Goal: Task Accomplishment & Management: Complete application form

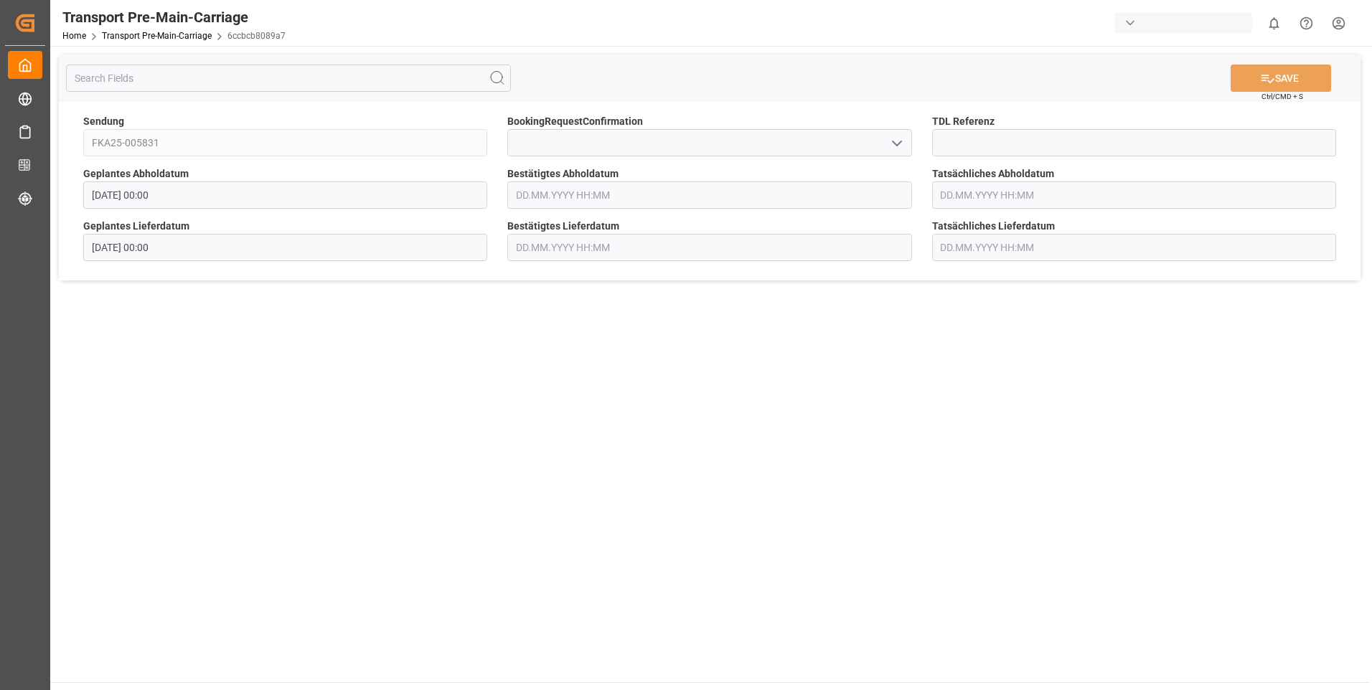
click at [898, 136] on icon "open menu" at bounding box center [896, 143] width 17 height 17
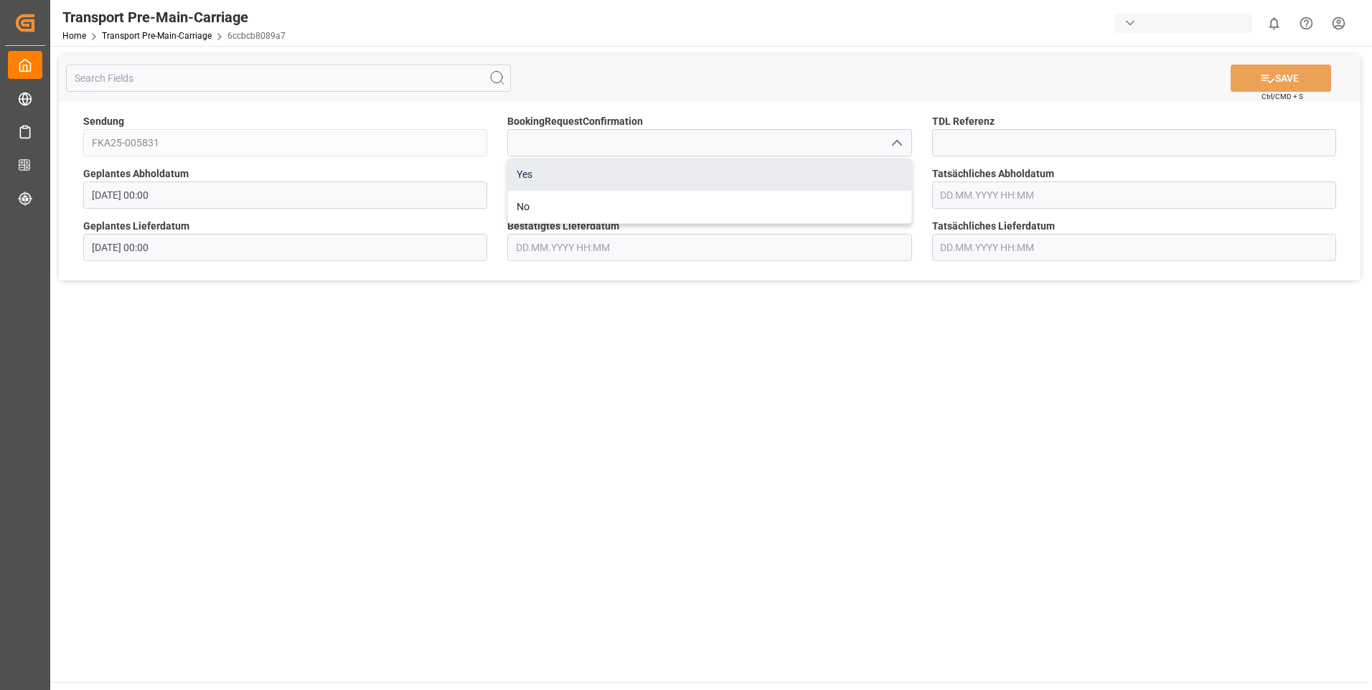
click at [878, 163] on div "Yes" at bounding box center [709, 175] width 403 height 32
type input "Yes"
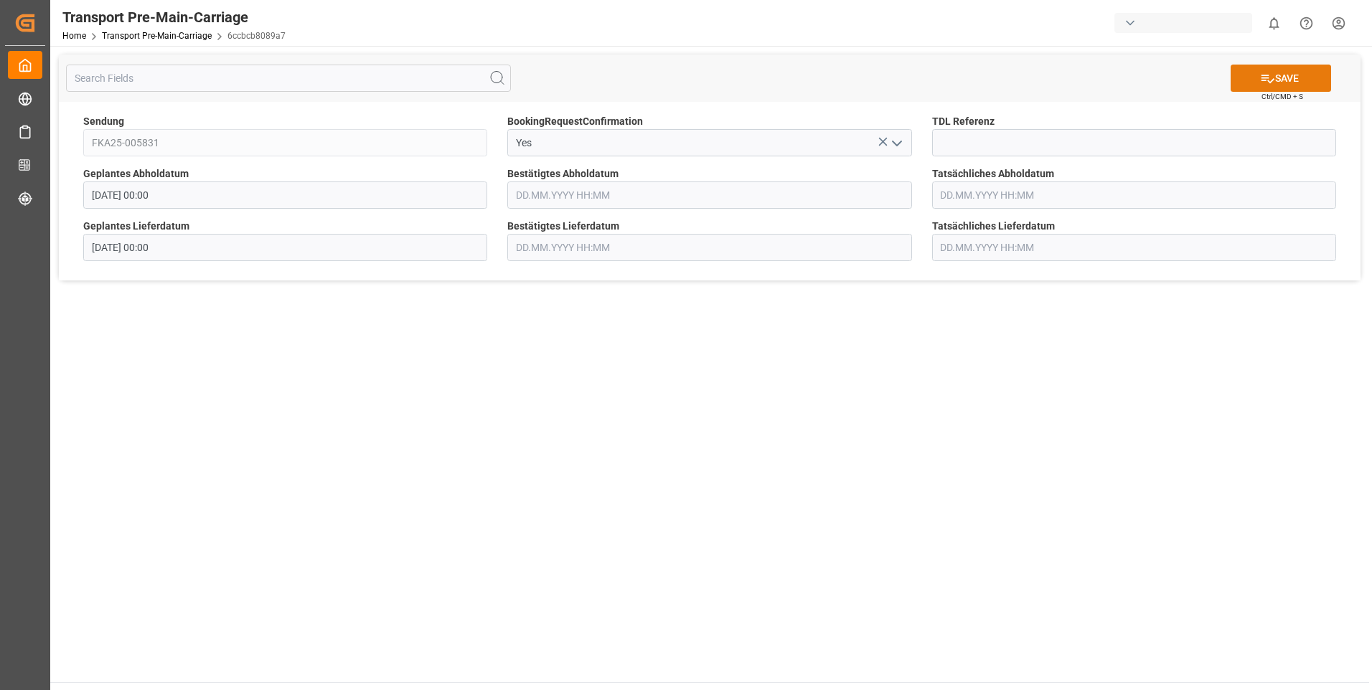
click at [1267, 81] on icon at bounding box center [1267, 78] width 15 height 15
click at [898, 142] on icon "open menu" at bounding box center [896, 143] width 17 height 17
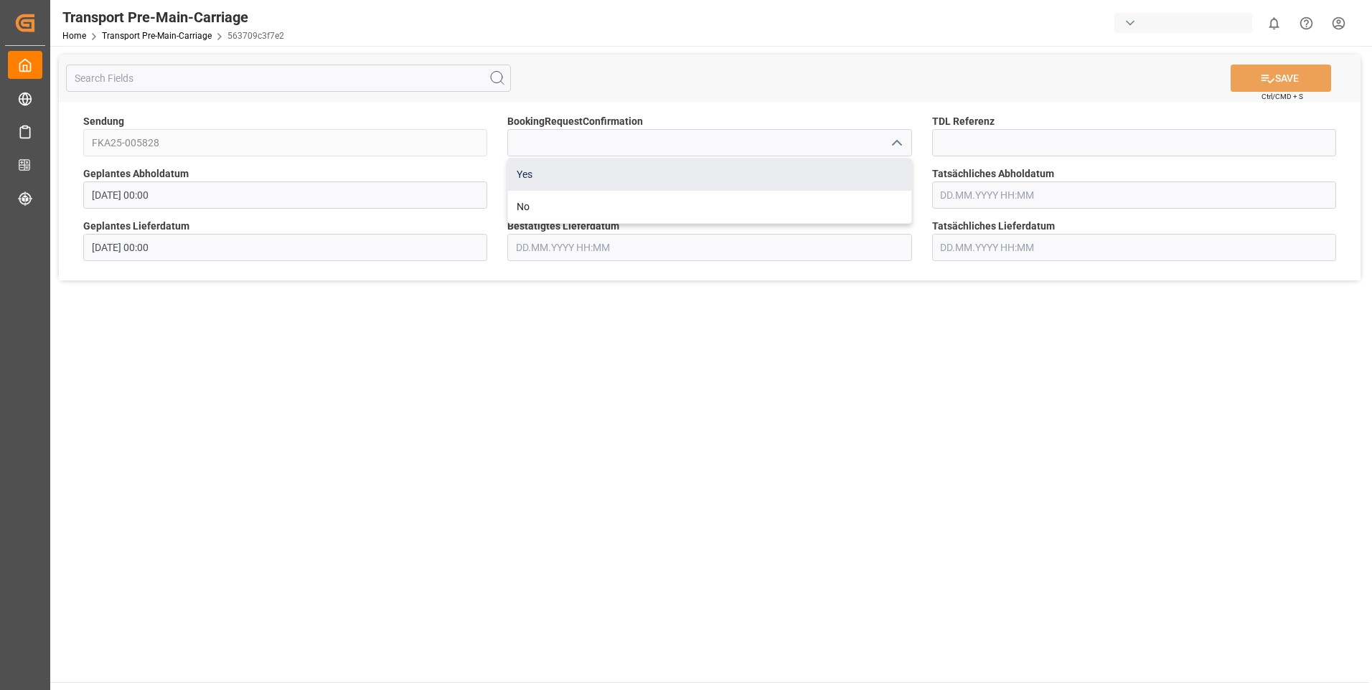
click at [878, 168] on div "Yes" at bounding box center [709, 175] width 403 height 32
type input "Yes"
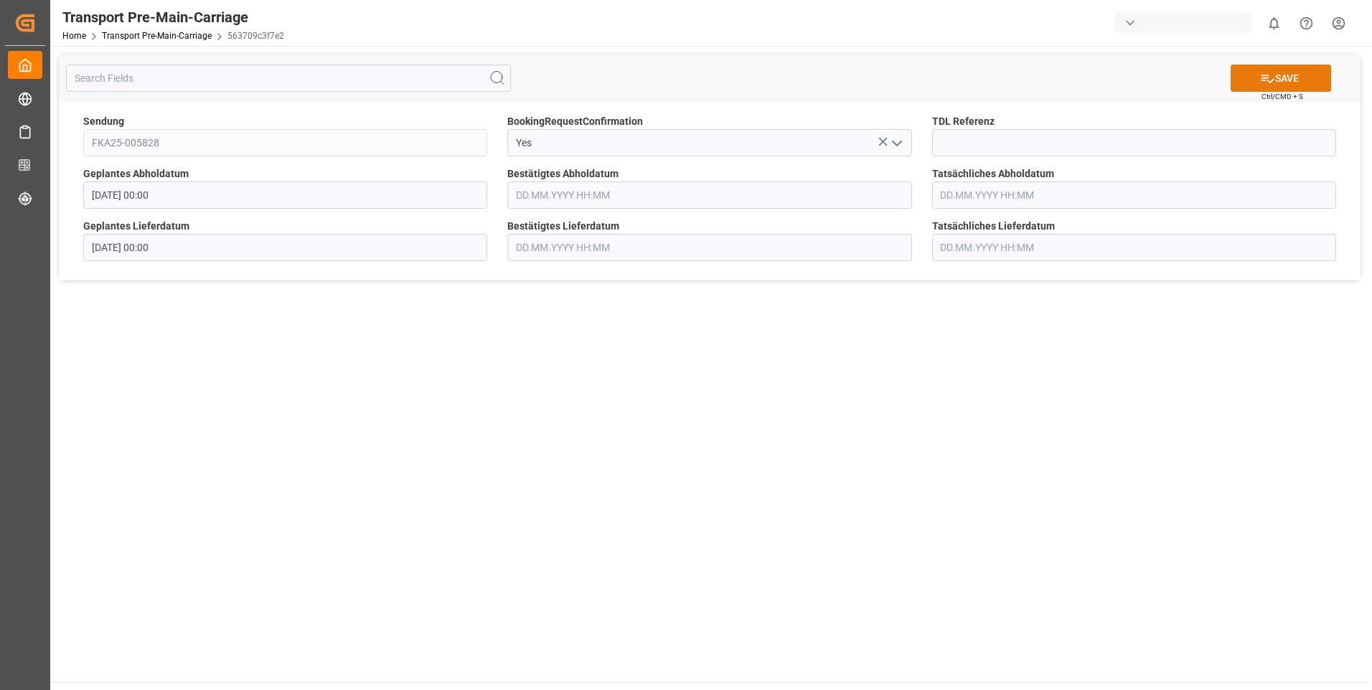
click at [1256, 75] on button "SAVE" at bounding box center [1281, 78] width 100 height 27
